Goal: Browse casually

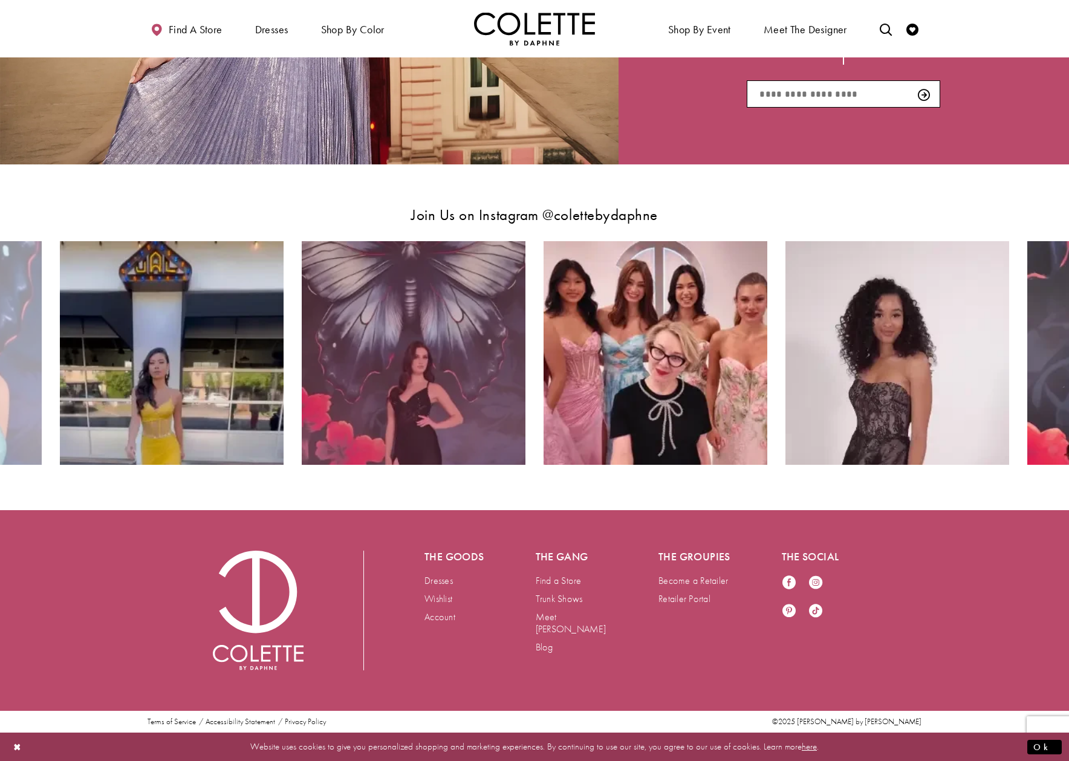
scroll to position [2187, 0]
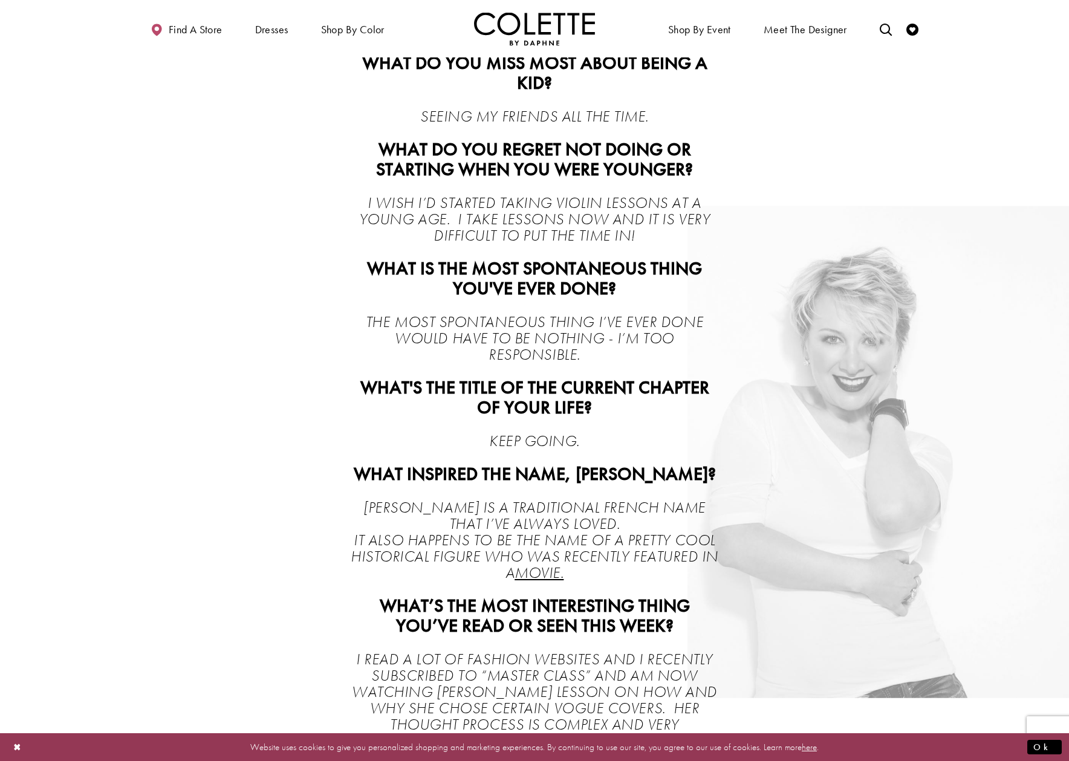
scroll to position [12, 0]
